Goal: Use online tool/utility: Utilize a website feature to perform a specific function

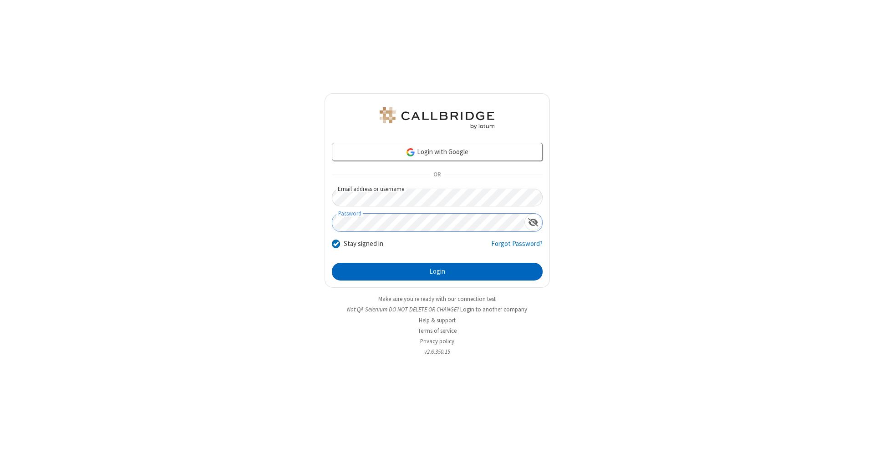
click at [437, 272] on button "Login" at bounding box center [437, 272] width 211 height 18
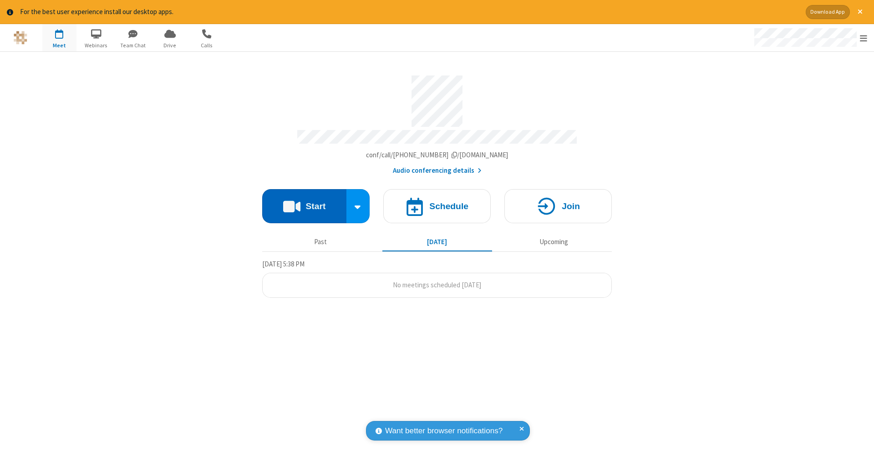
click at [304, 202] on button "Start" at bounding box center [304, 206] width 84 height 34
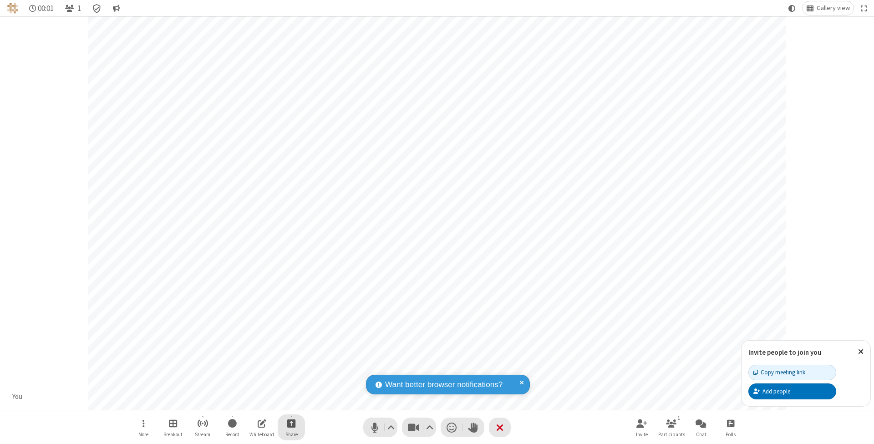
click at [291, 423] on span "Start sharing" at bounding box center [291, 422] width 9 height 11
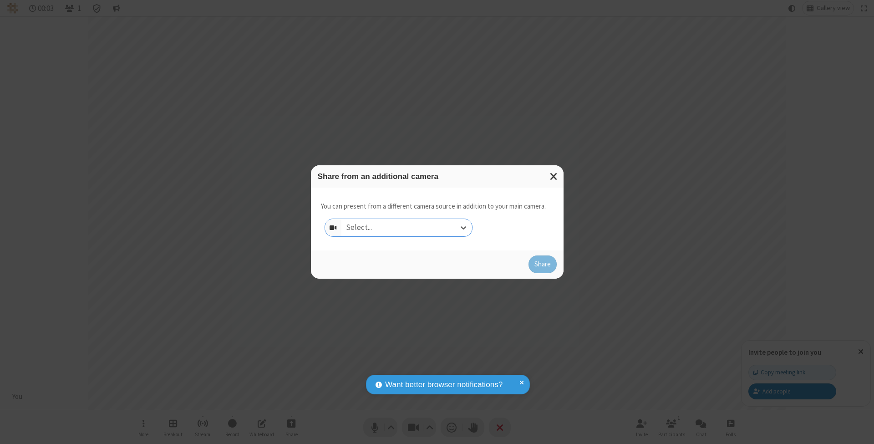
click at [406, 227] on div "Select..." at bounding box center [406, 227] width 131 height 17
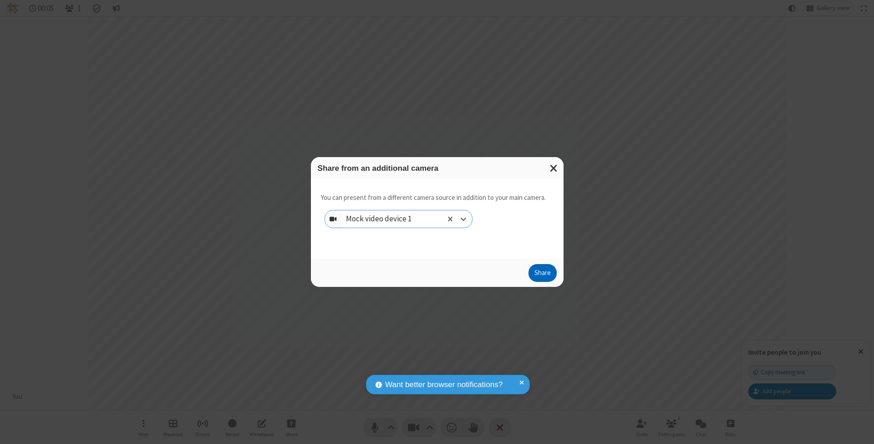
click at [542, 281] on button "Share" at bounding box center [542, 273] width 28 height 18
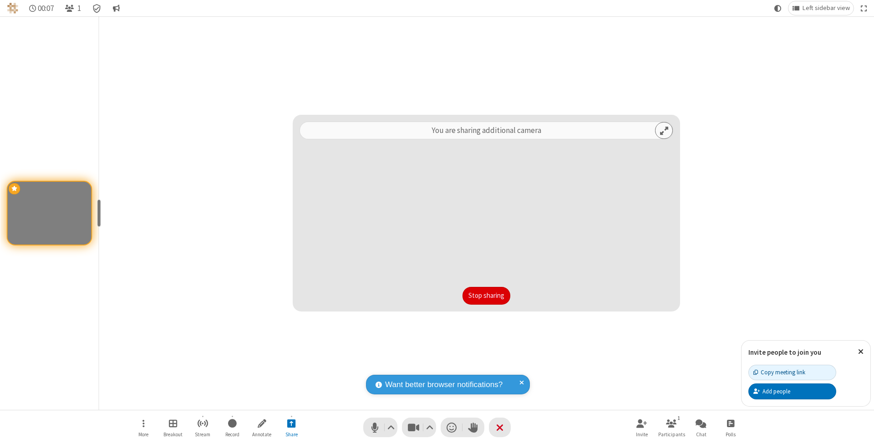
click at [486, 295] on button "Stop sharing" at bounding box center [486, 296] width 48 height 18
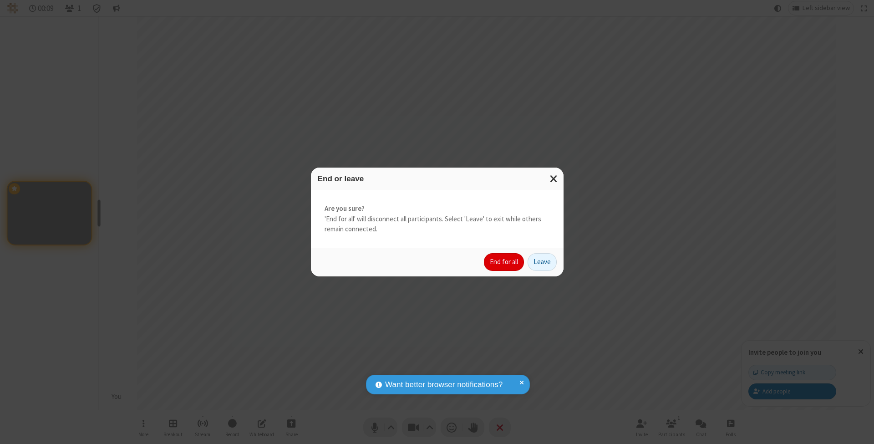
click at [504, 261] on button "End for all" at bounding box center [504, 262] width 40 height 18
